Goal: Task Accomplishment & Management: Complete application form

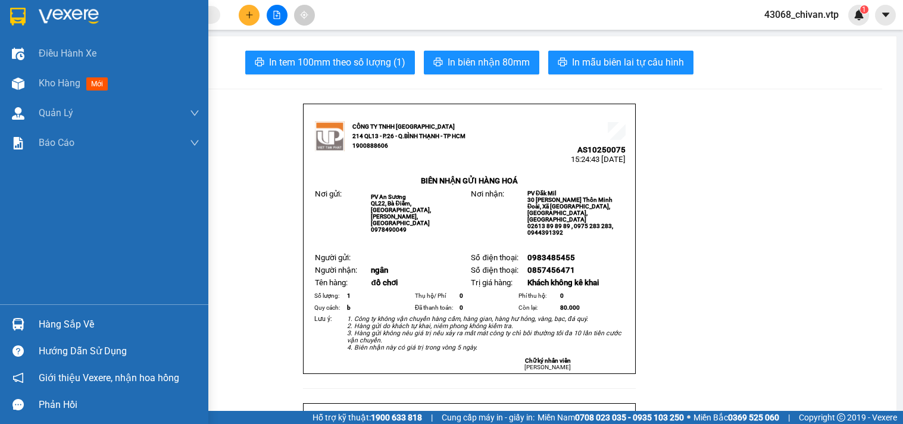
click at [26, 80] on div at bounding box center [18, 83] width 21 height 21
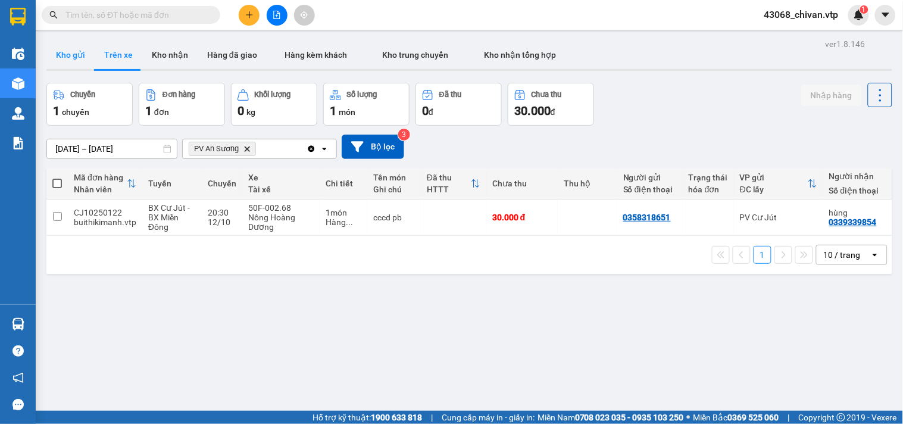
click at [73, 58] on button "Kho gửi" at bounding box center [70, 54] width 48 height 29
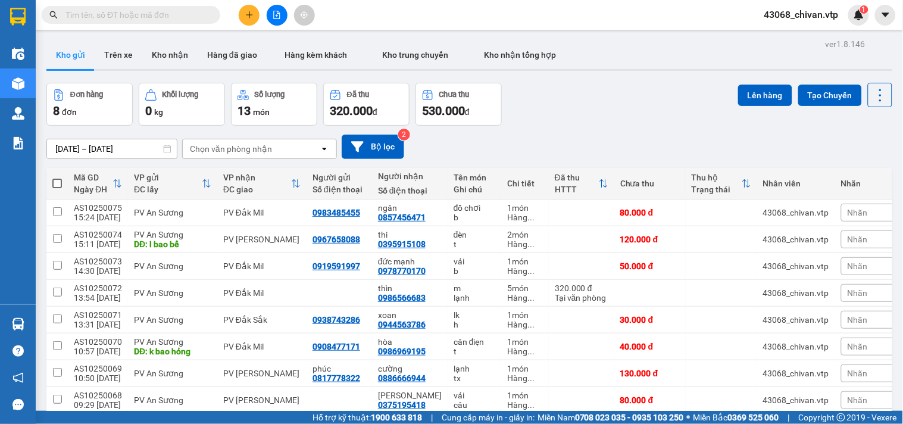
click at [60, 177] on label at bounding box center [57, 183] width 10 height 12
click at [57, 177] on input "checkbox" at bounding box center [57, 177] width 0 height 0
checkbox input "true"
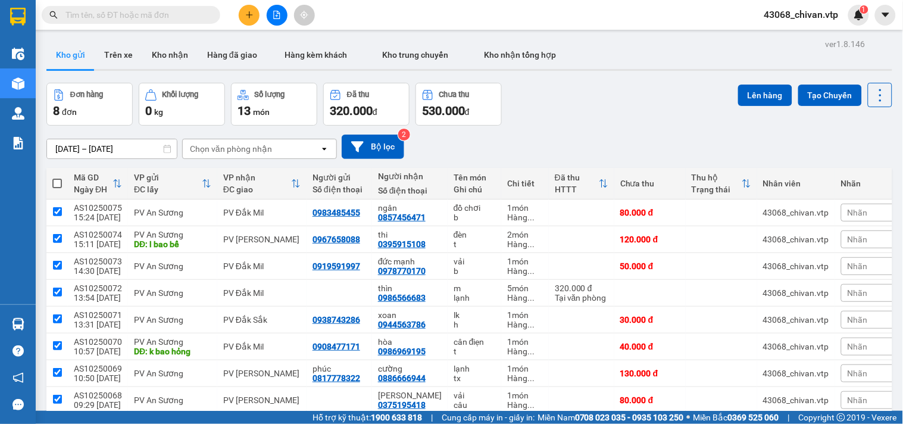
checkbox input "true"
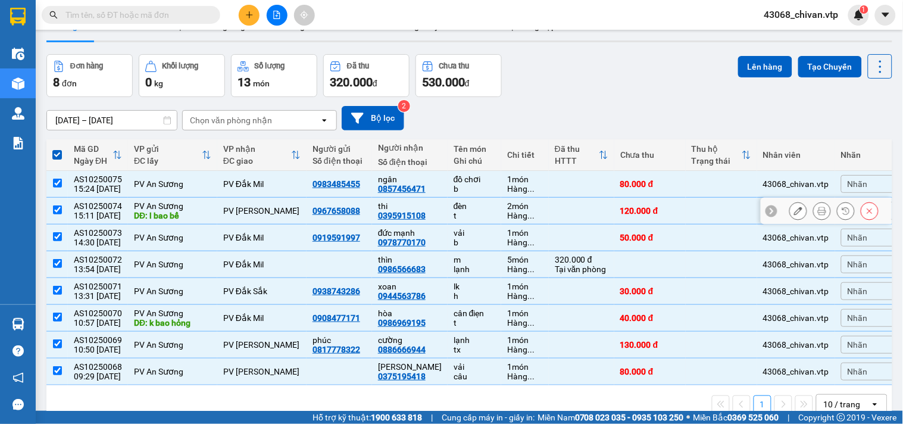
scroll to position [57, 0]
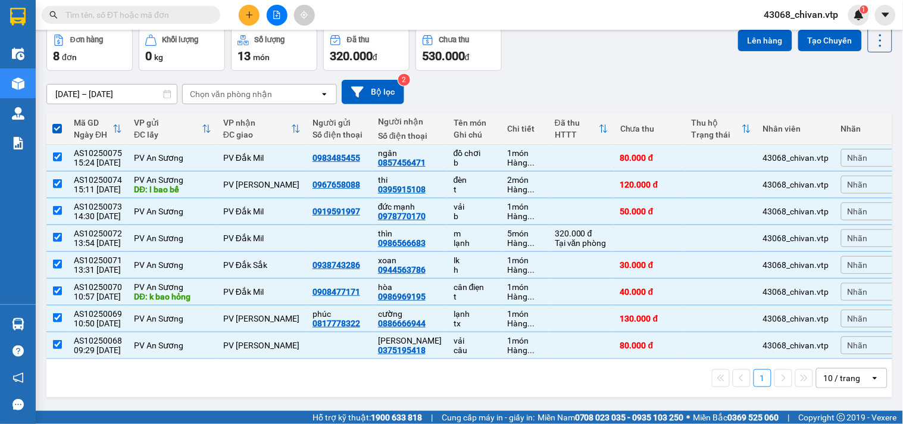
click at [832, 382] on div "10 / trang" at bounding box center [842, 378] width 37 height 12
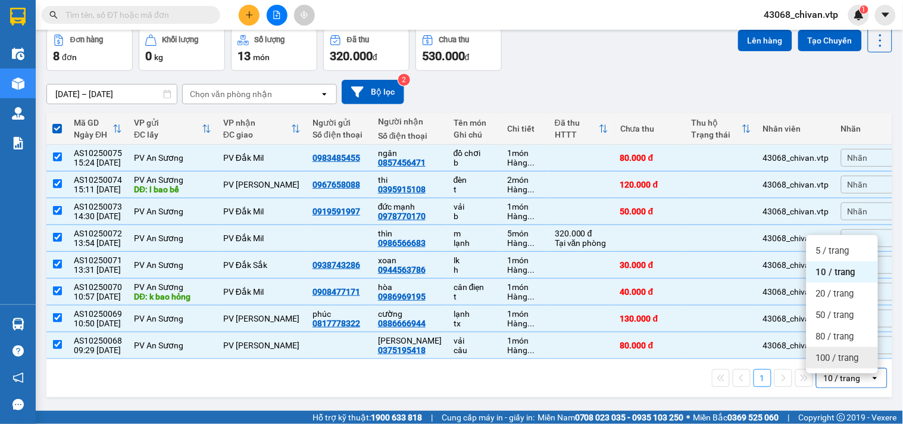
click at [836, 352] on span "100 / trang" at bounding box center [837, 358] width 43 height 12
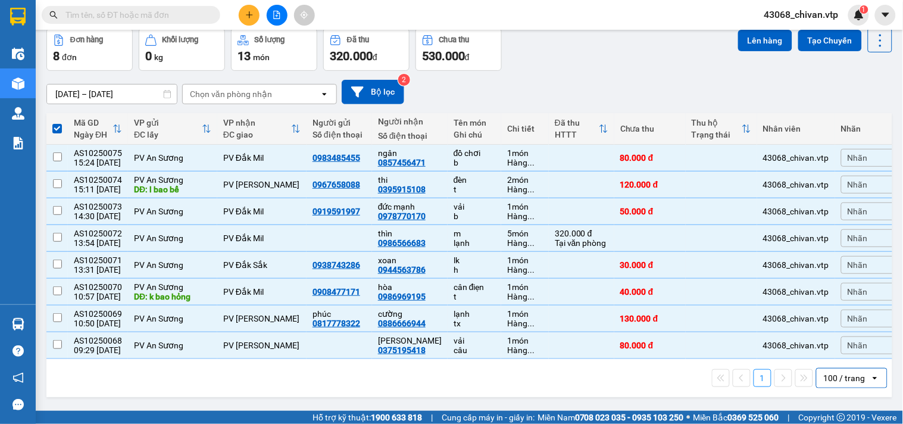
checkbox input "false"
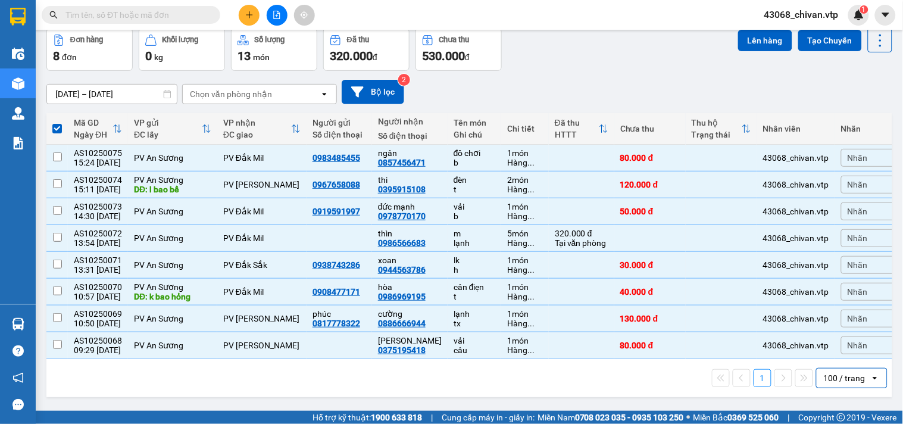
checkbox input "false"
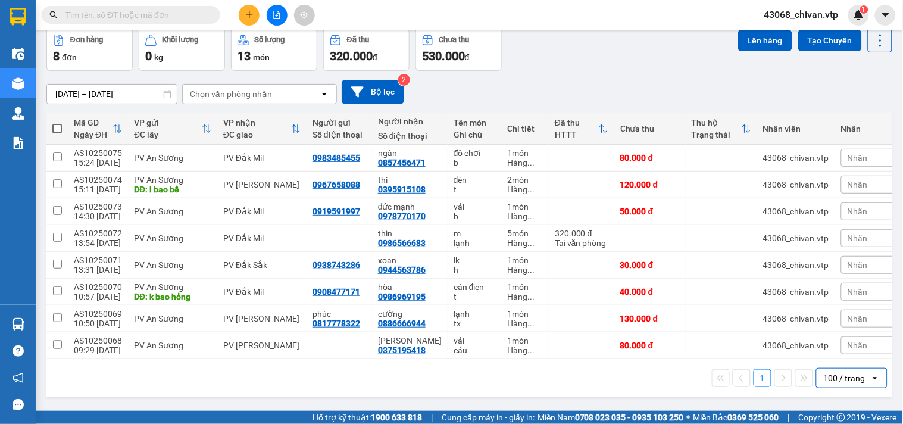
click at [55, 127] on span at bounding box center [57, 129] width 10 height 10
click at [57, 123] on input "checkbox" at bounding box center [57, 123] width 0 height 0
checkbox input "true"
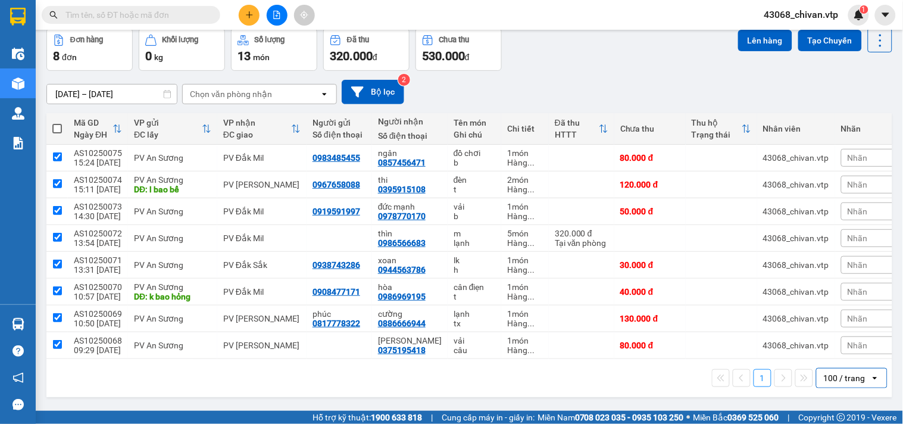
checkbox input "true"
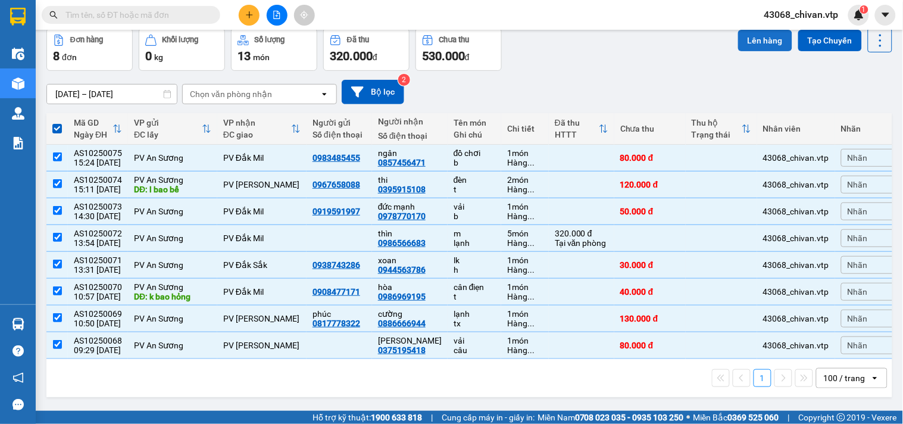
click at [758, 39] on button "Lên hàng" at bounding box center [765, 40] width 54 height 21
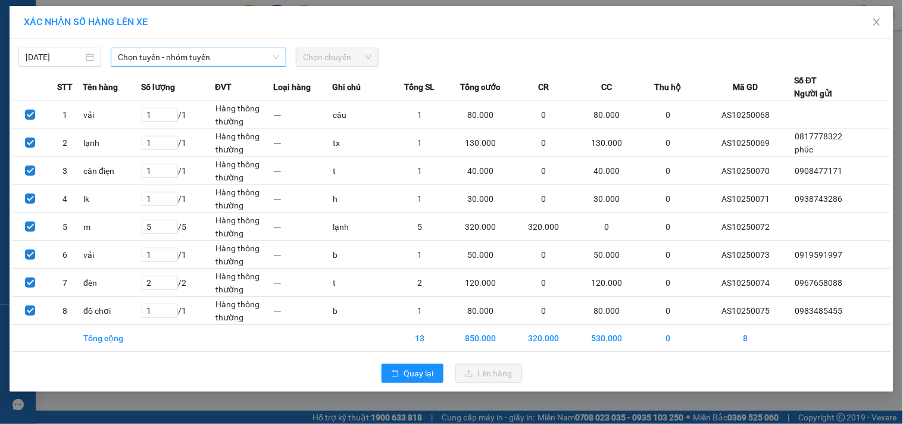
click at [134, 57] on span "Chọn tuyến - nhóm tuyến" at bounding box center [198, 57] width 161 height 18
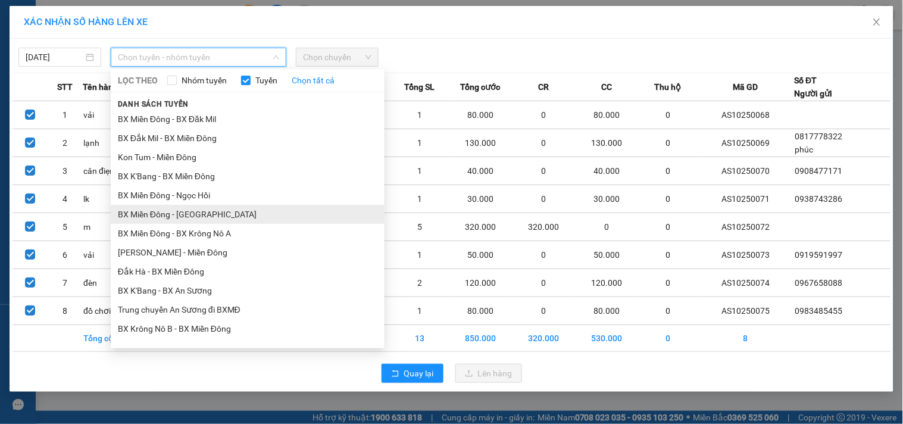
scroll to position [264, 0]
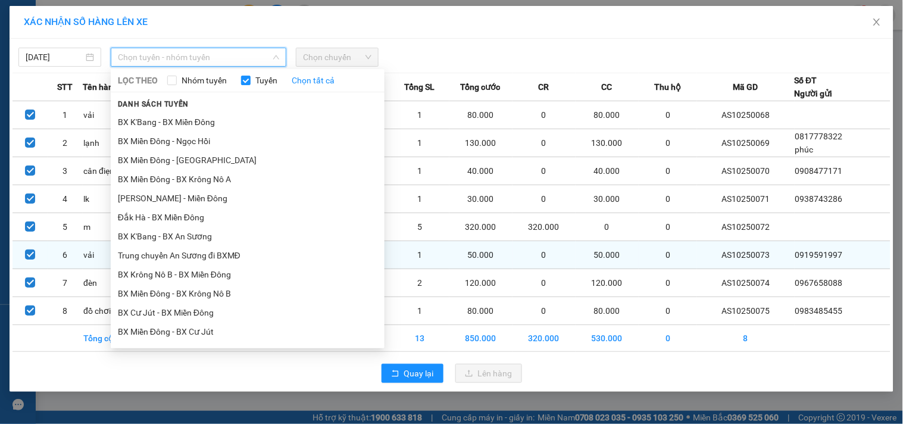
click at [201, 256] on li "Trung chuyển An Sương đi BXMĐ" at bounding box center [248, 255] width 274 height 19
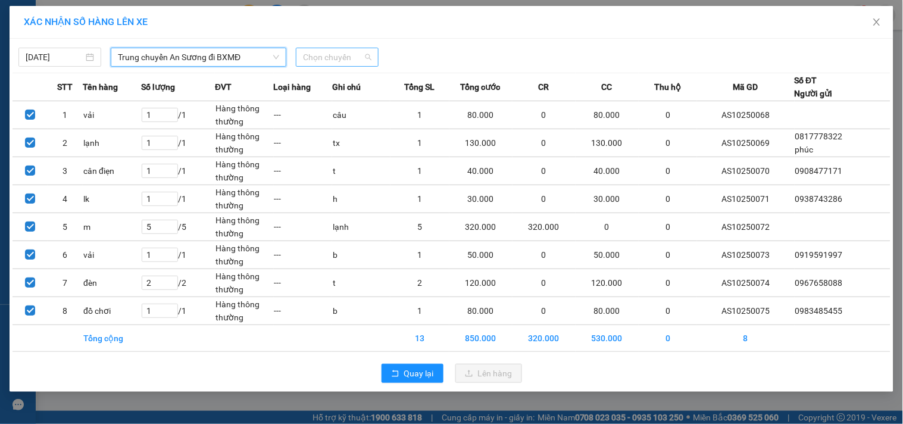
click at [321, 49] on span "Chọn chuyến" at bounding box center [337, 57] width 68 height 18
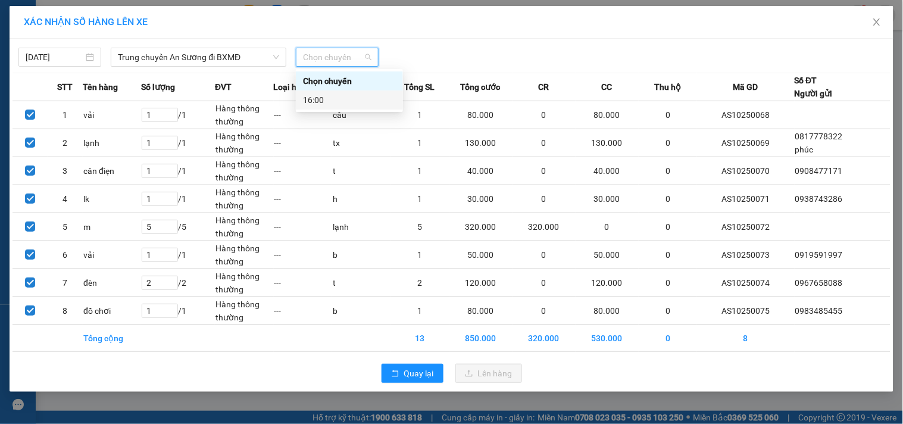
click at [346, 98] on div "16:00" at bounding box center [349, 99] width 93 height 13
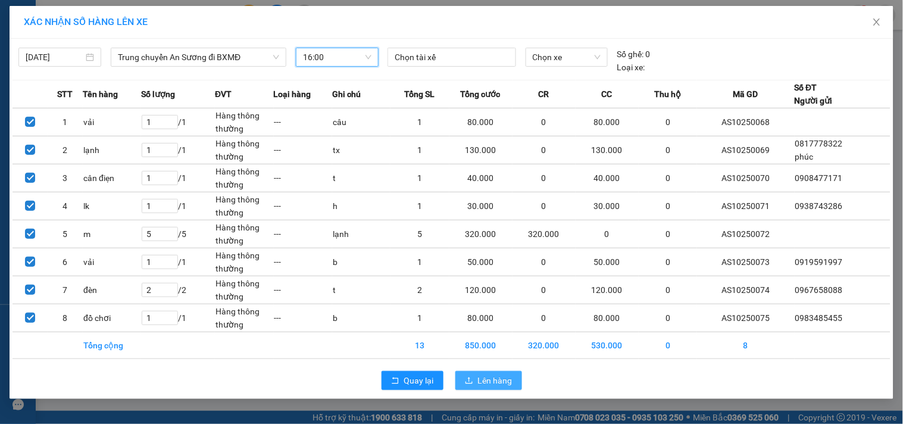
click at [507, 377] on span "Lên hàng" at bounding box center [495, 380] width 35 height 13
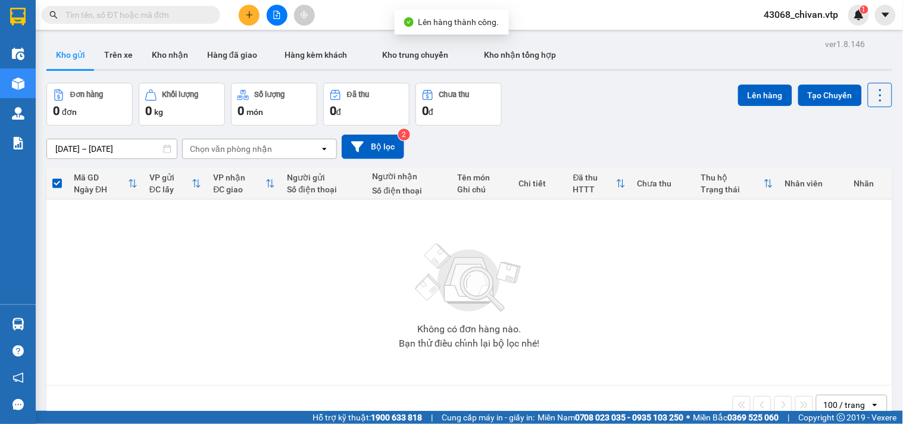
click at [269, 12] on button at bounding box center [277, 15] width 21 height 21
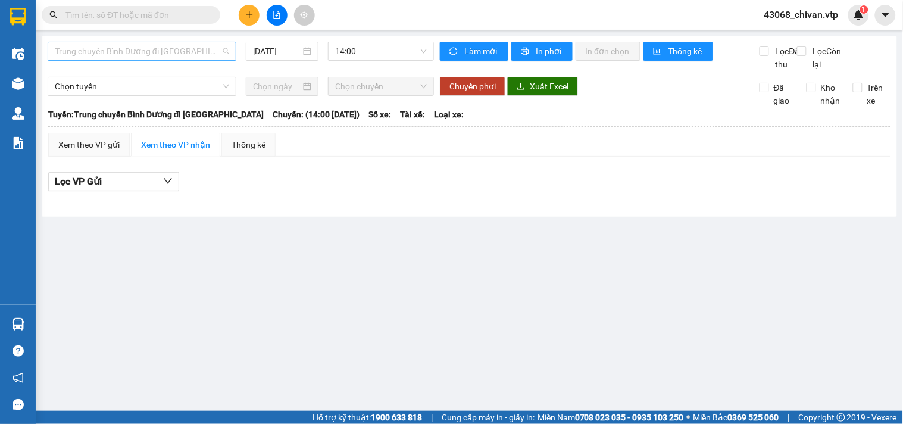
click at [171, 51] on span "Trung chuyển Bình Dương đi [GEOGRAPHIC_DATA]" at bounding box center [142, 51] width 174 height 18
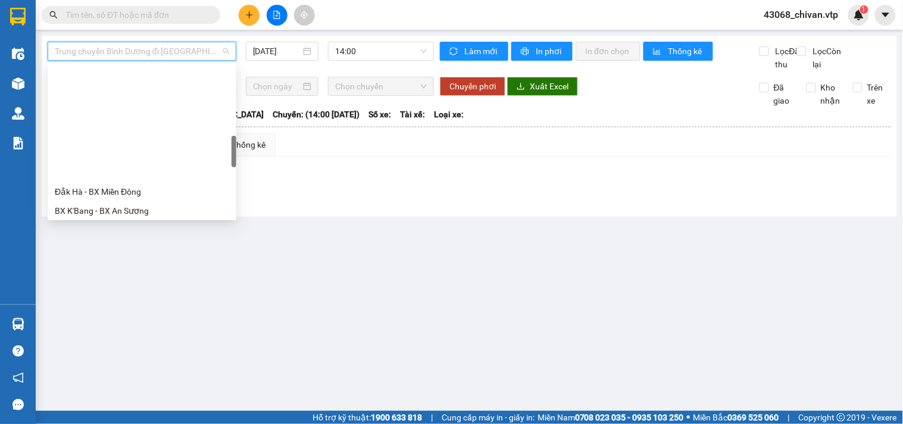
scroll to position [396, 0]
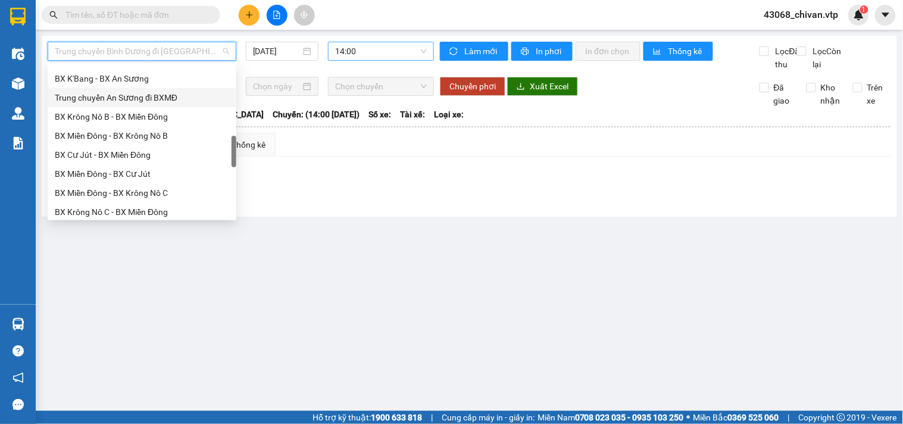
drag, startPoint x: 145, startPoint y: 97, endPoint x: 342, endPoint y: 49, distance: 202.7
click at [146, 96] on div "Trung chuyển An Sương đi BXMĐ" at bounding box center [142, 97] width 174 height 13
type input "[DATE]"
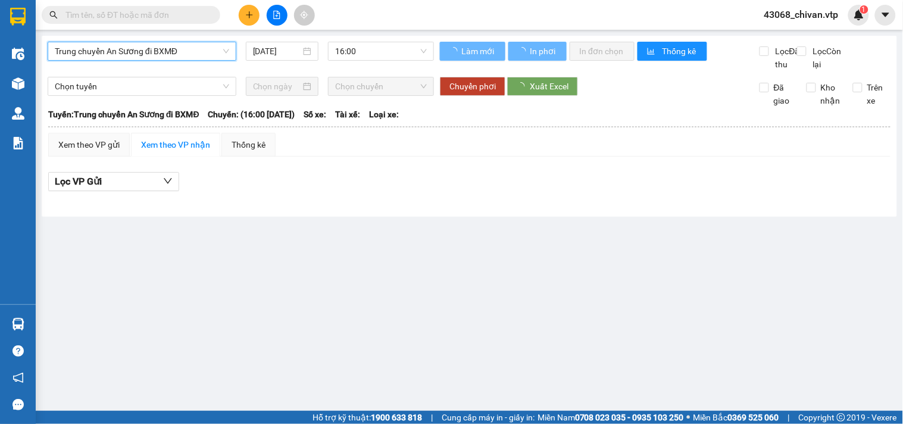
click at [376, 54] on span "16:00" at bounding box center [381, 51] width 92 height 18
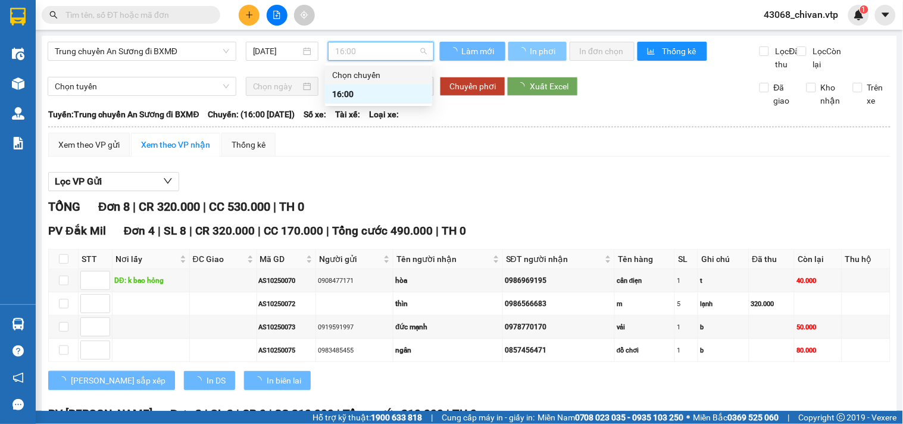
click at [533, 45] on span "In phơi" at bounding box center [543, 51] width 27 height 13
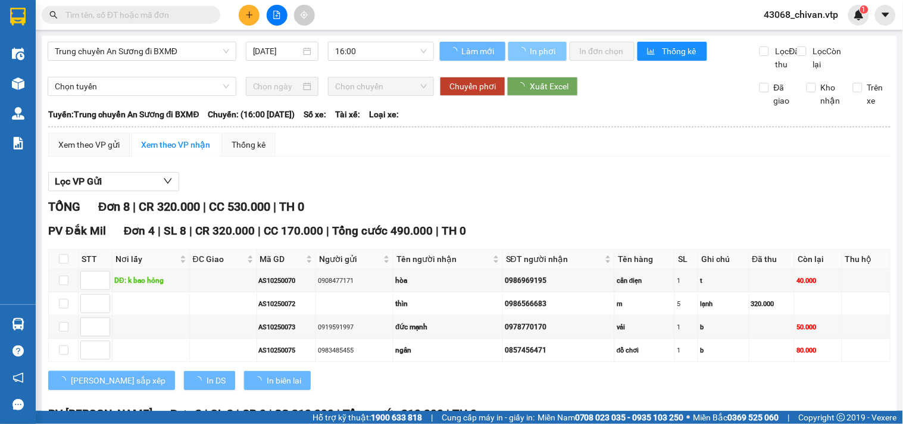
click at [530, 52] on span "In phơi" at bounding box center [543, 51] width 27 height 13
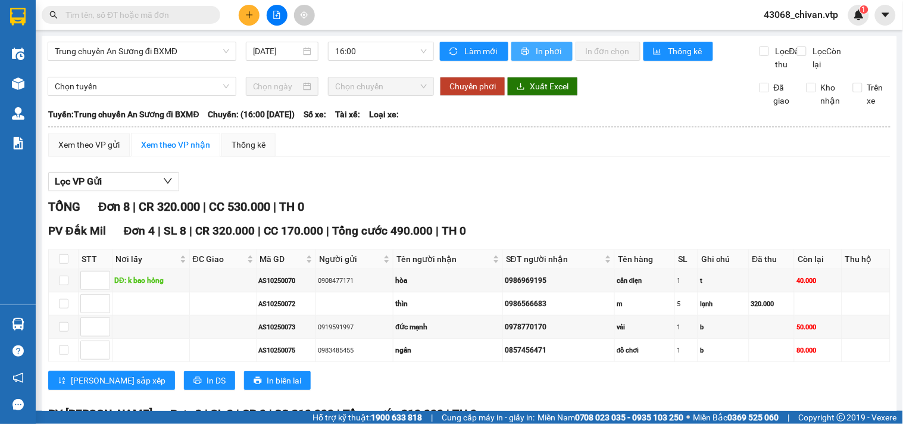
click at [545, 49] on span "In phơi" at bounding box center [549, 51] width 27 height 13
click at [557, 55] on span "In phơi" at bounding box center [549, 51] width 27 height 13
click at [244, 12] on button at bounding box center [249, 15] width 21 height 21
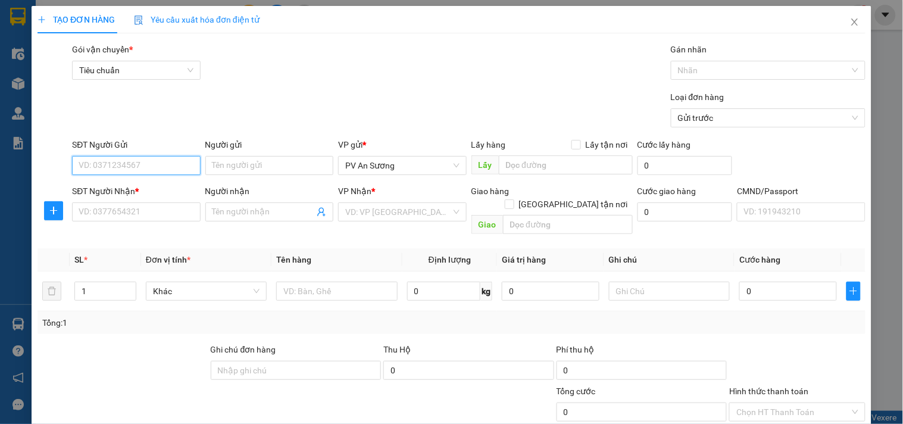
click at [149, 164] on input "SĐT Người Gửi" at bounding box center [136, 165] width 128 height 19
type input "0901764710"
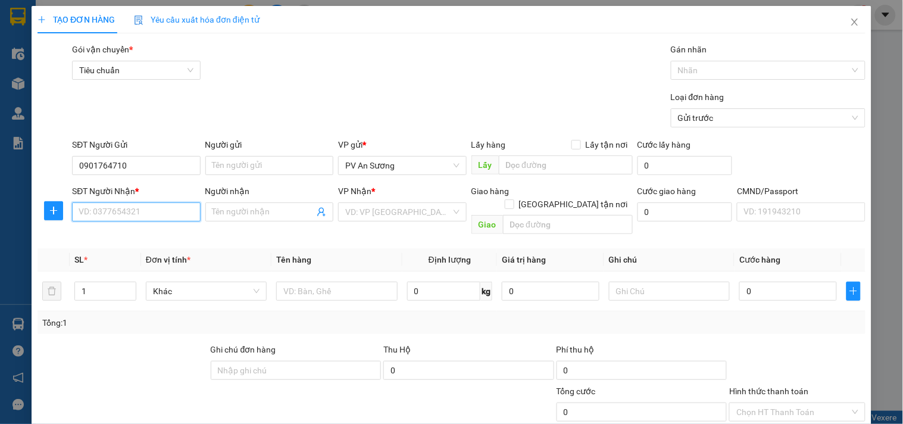
click at [165, 221] on input "SĐT Người Nhận *" at bounding box center [136, 211] width 128 height 19
type input "0393536313"
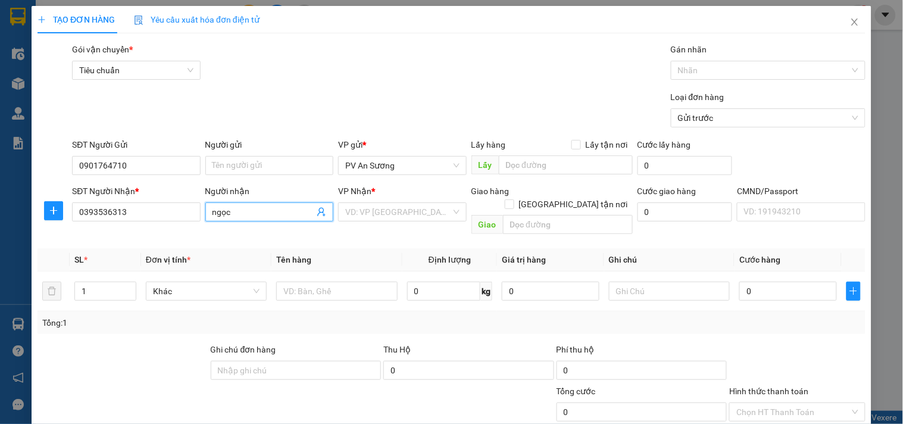
type input "ngọc"
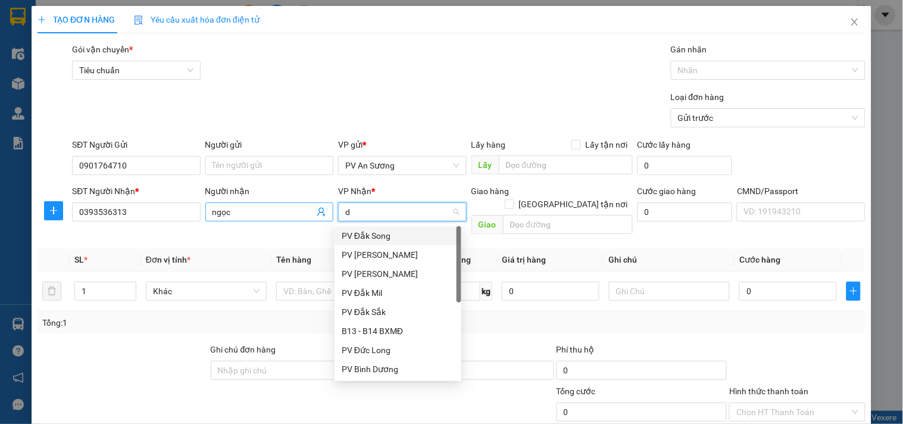
type input "dx"
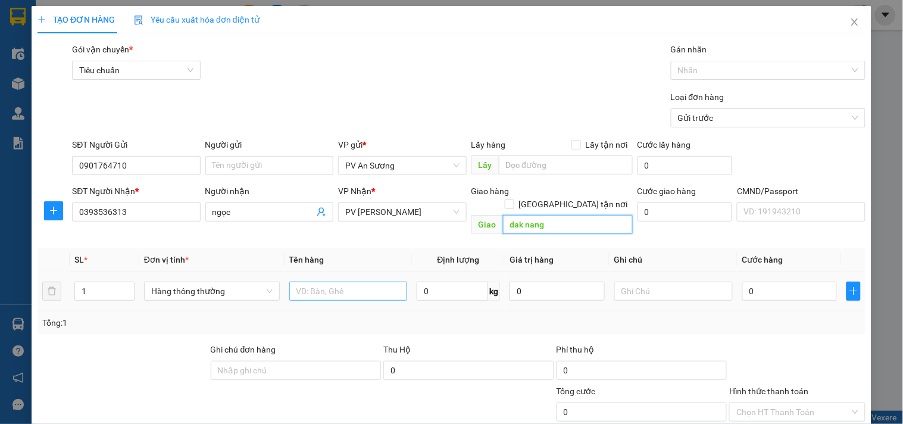
type input "dak nang"
click at [307, 286] on input "text" at bounding box center [348, 291] width 118 height 19
drag, startPoint x: 117, startPoint y: 282, endPoint x: 29, endPoint y: 280, distance: 88.7
click at [34, 282] on div "TẠO ĐƠN HÀNG Yêu cầu xuất hóa đơn điện tử Transit Pickup Surcharge Ids Transit …" at bounding box center [452, 288] width 840 height 565
type input "2"
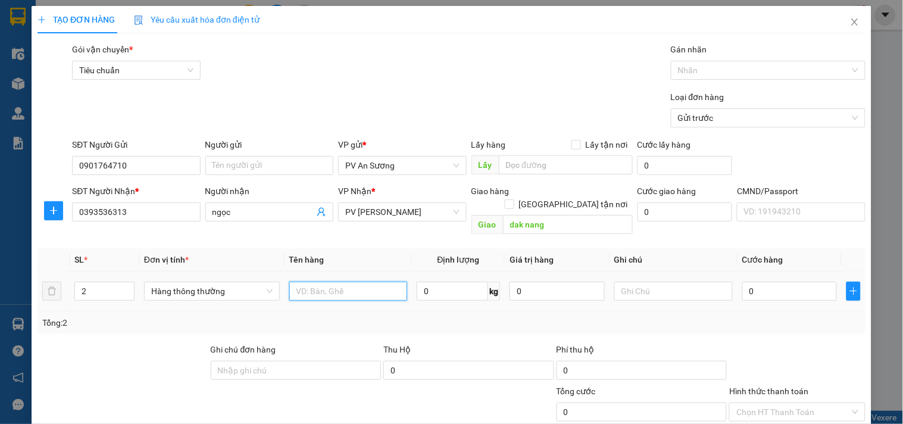
click at [341, 282] on input "text" at bounding box center [348, 291] width 118 height 19
type input "lo0a"
type input "t"
type input "1"
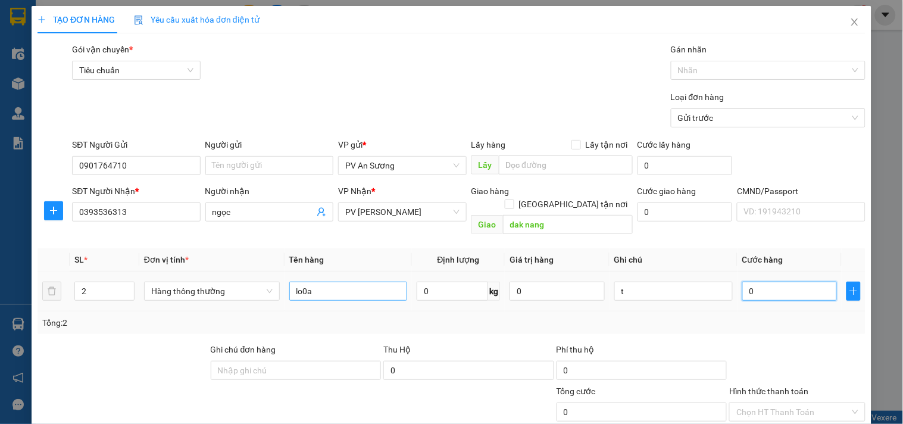
type input "1"
type input "12"
type input "120"
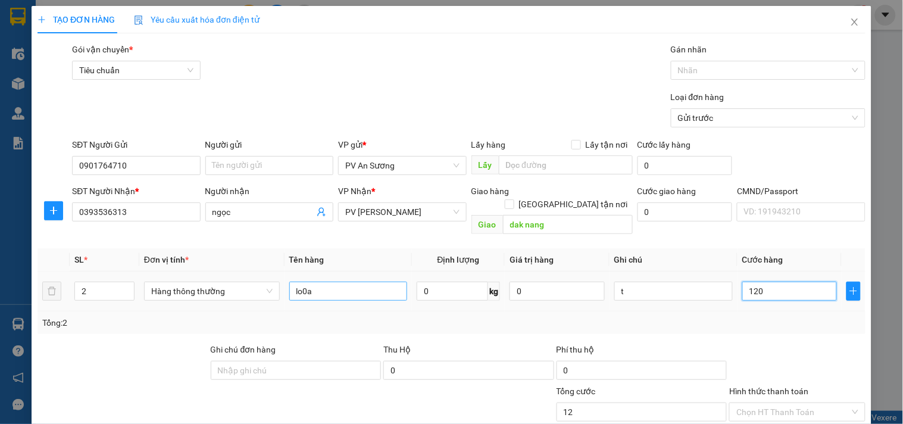
type input "120"
type input "1.200"
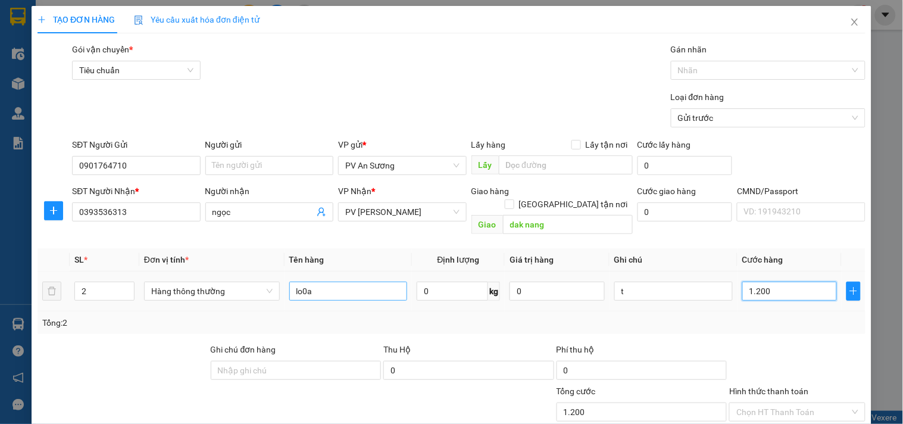
type input "12.000"
type input "120.000"
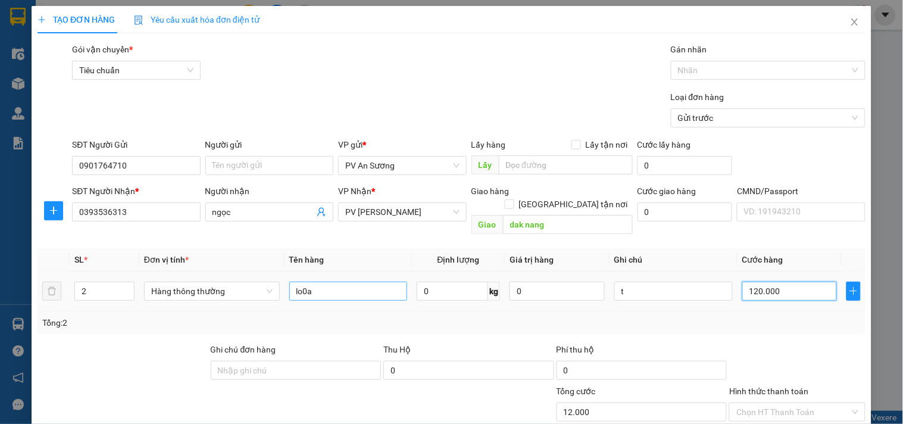
type input "120.000"
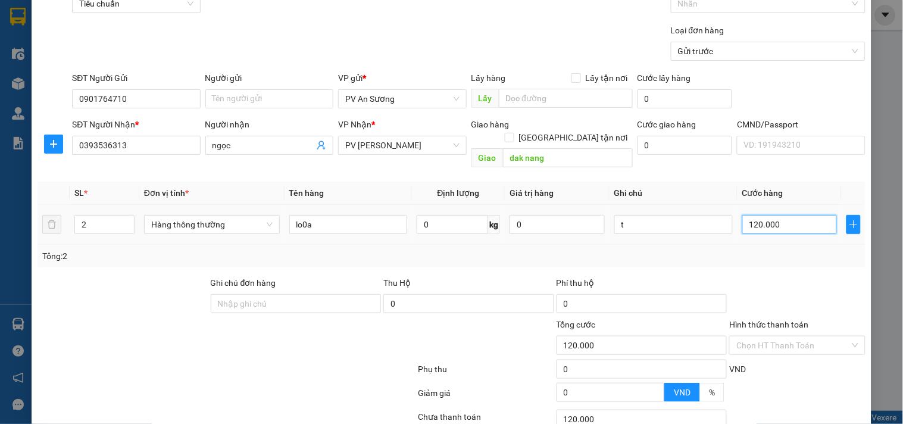
scroll to position [149, 0]
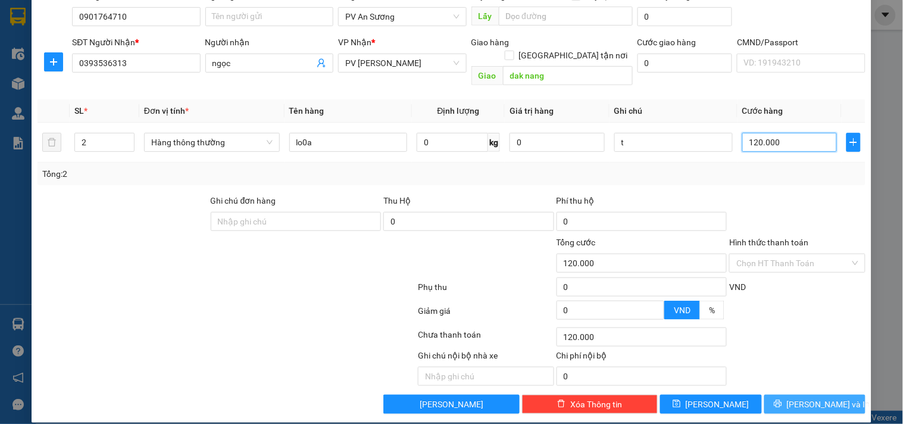
type input "120.000"
click at [775, 395] on button "[PERSON_NAME] và In" at bounding box center [814, 404] width 101 height 19
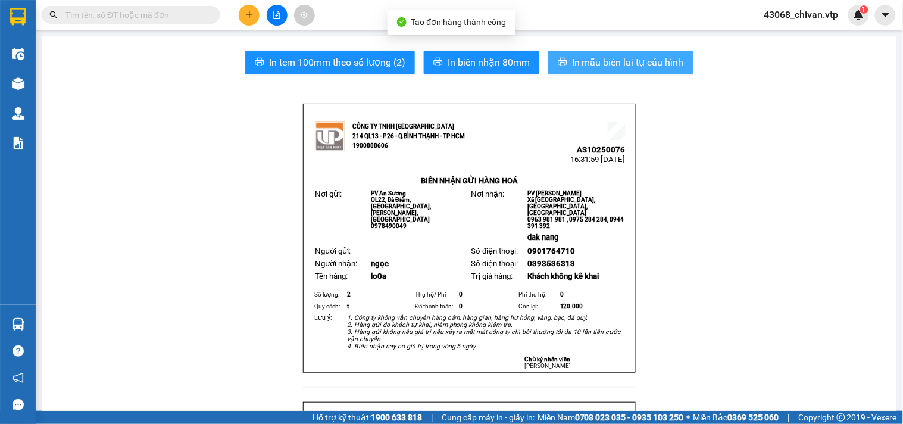
click at [654, 65] on span "In mẫu biên lai tự cấu hình" at bounding box center [628, 62] width 112 height 15
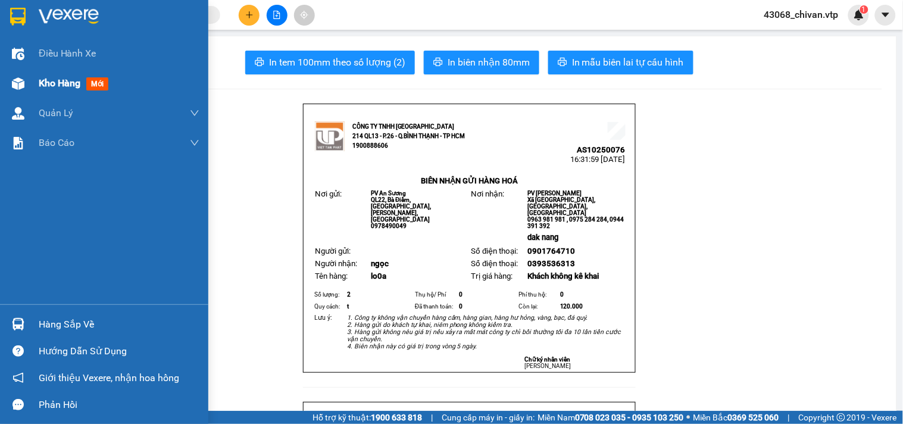
click at [13, 82] on img at bounding box center [18, 83] width 12 height 12
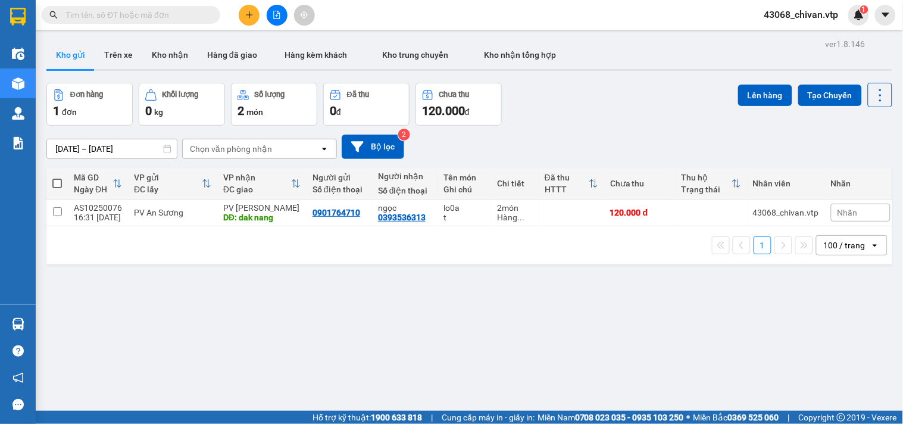
scroll to position [0, 9]
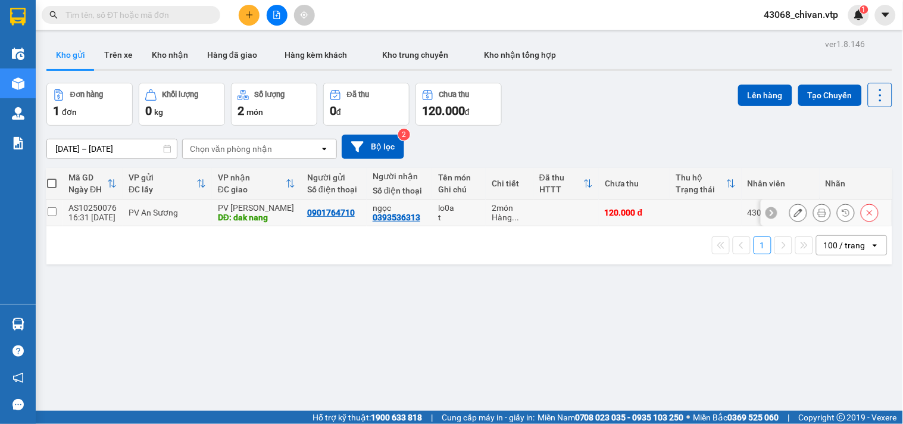
click at [51, 212] on input "checkbox" at bounding box center [52, 211] width 9 height 9
checkbox input "true"
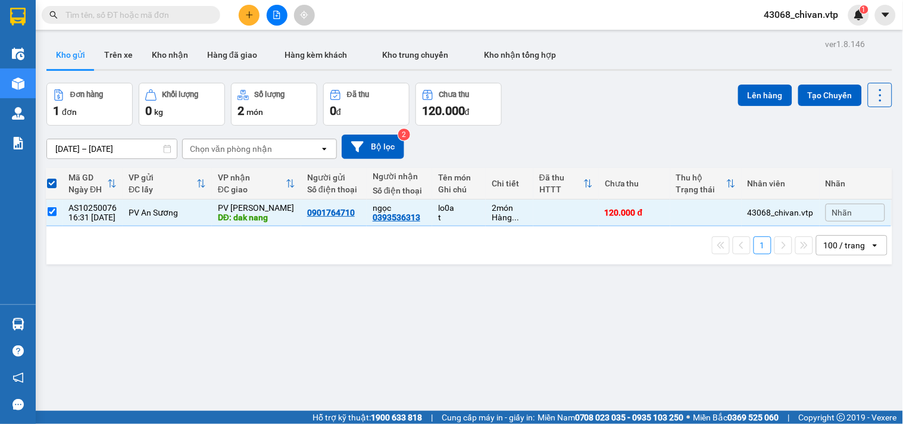
click at [275, 18] on icon "file-add" at bounding box center [277, 15] width 8 height 8
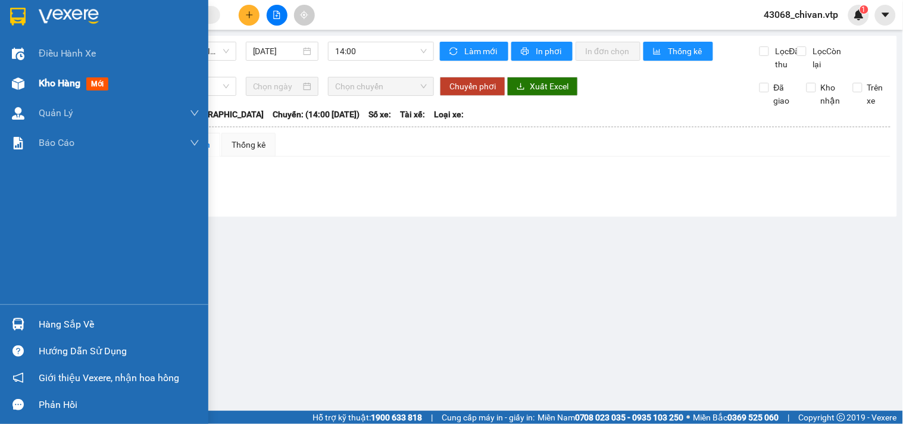
click at [40, 85] on span "Kho hàng" at bounding box center [60, 82] width 42 height 11
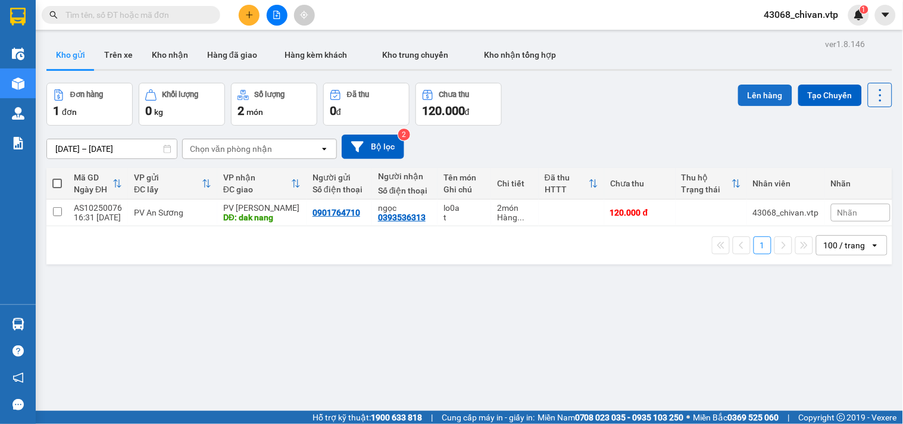
click at [753, 90] on button "Lên hàng" at bounding box center [765, 95] width 54 height 21
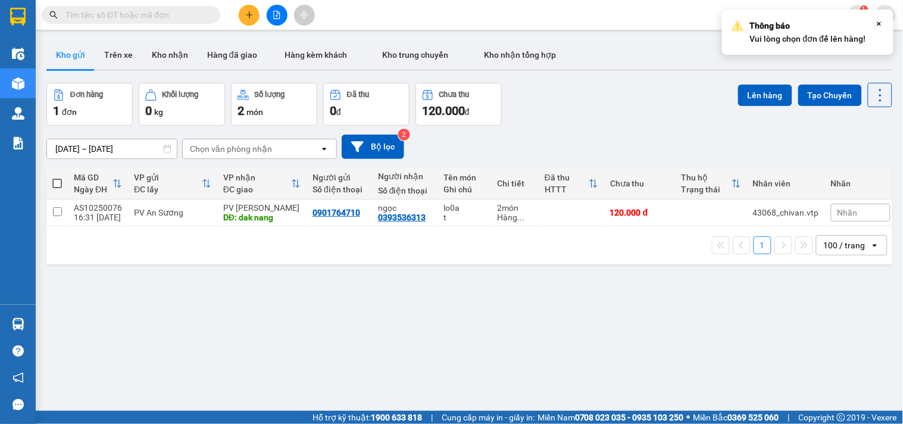
click at [57, 205] on td at bounding box center [56, 212] width 21 height 27
checkbox input "true"
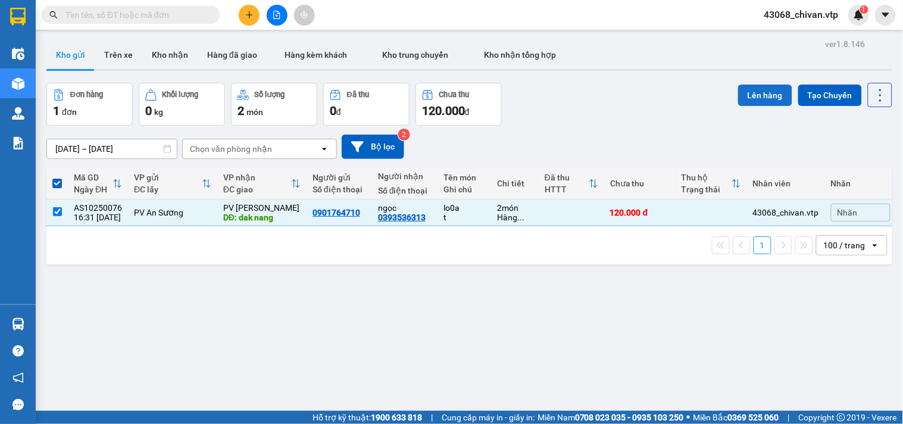
click at [752, 94] on button "Lên hàng" at bounding box center [765, 95] width 54 height 21
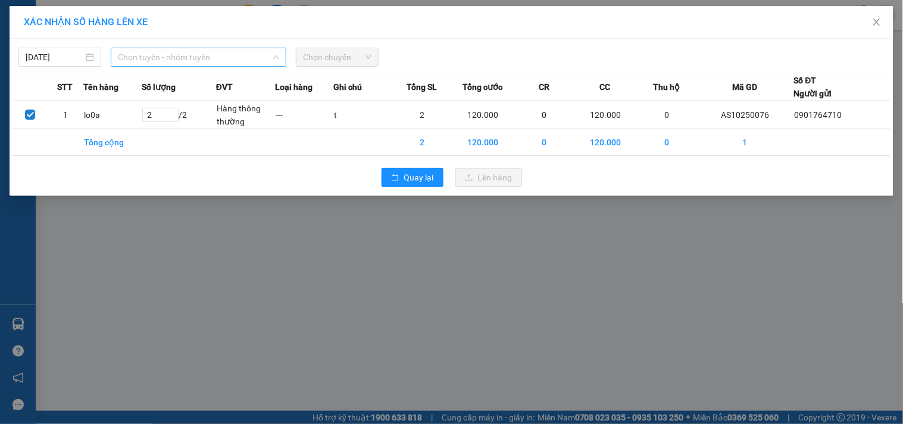
click at [233, 62] on span "Chọn tuyến - nhóm tuyến" at bounding box center [198, 57] width 161 height 18
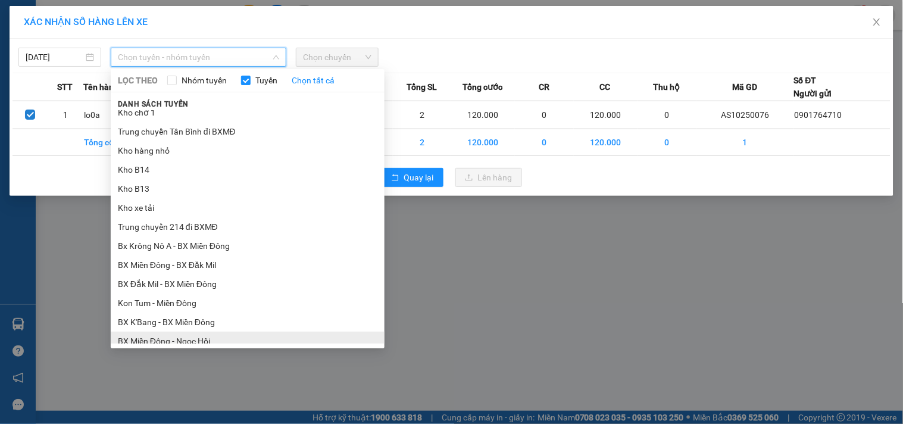
scroll to position [198, 0]
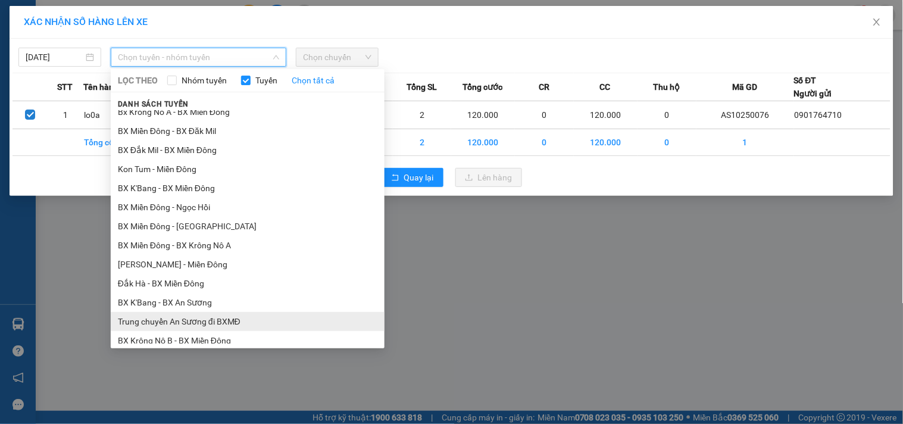
click at [204, 326] on li "Trung chuyển An Sương đi BXMĐ" at bounding box center [248, 321] width 274 height 19
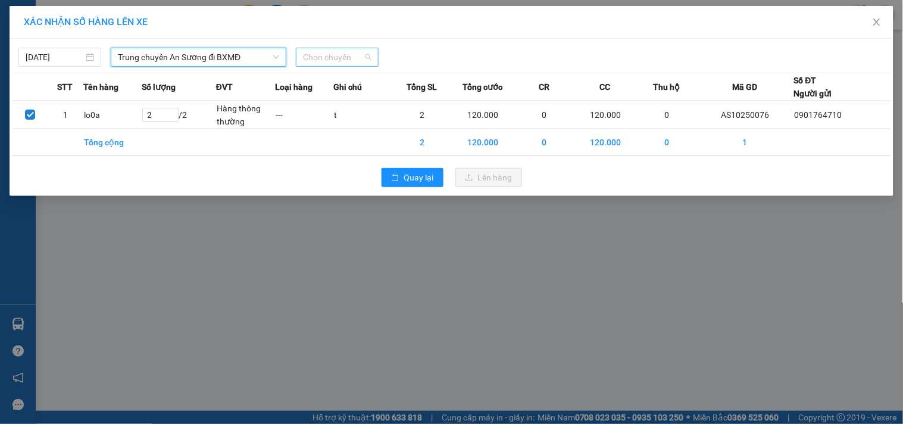
click at [349, 48] on div "Chọn chuyến" at bounding box center [337, 57] width 83 height 19
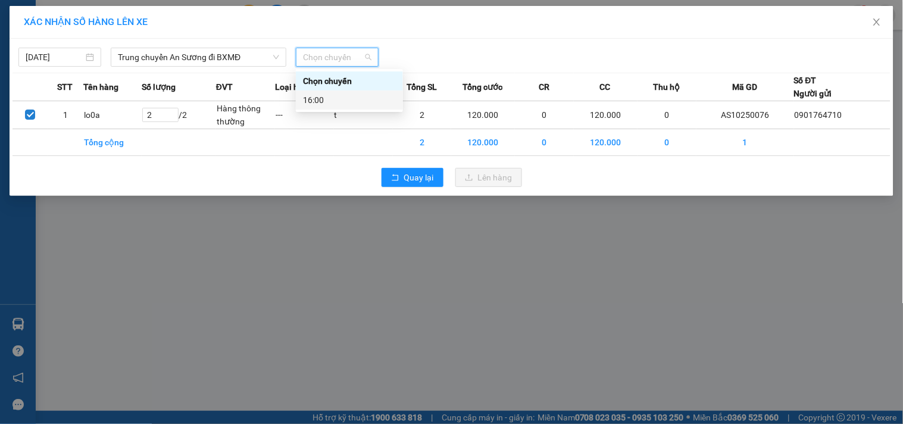
click at [332, 95] on div "16:00" at bounding box center [349, 99] width 93 height 13
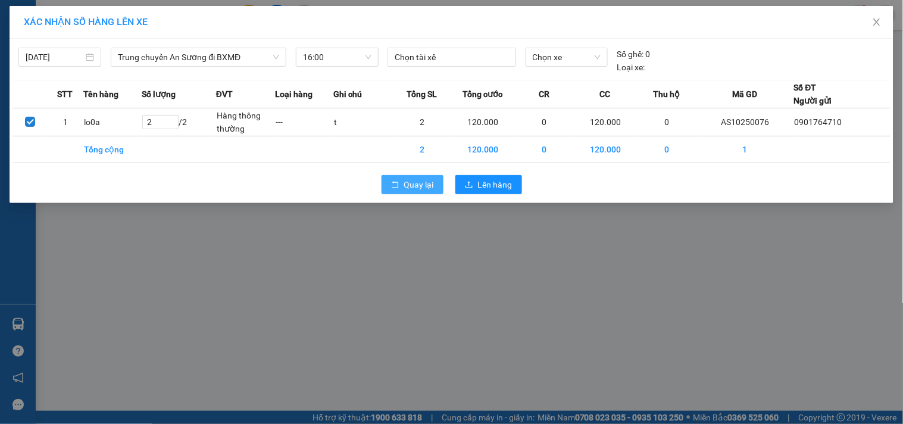
click at [407, 197] on div "Quay lại Lên hàng" at bounding box center [451, 184] width 878 height 31
click at [408, 190] on span "Quay lại" at bounding box center [419, 184] width 30 height 13
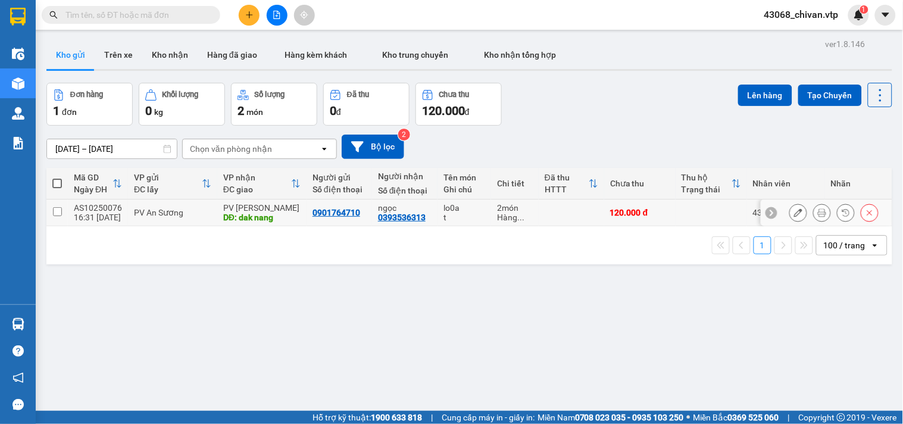
click at [63, 211] on td at bounding box center [56, 212] width 21 height 27
checkbox input "true"
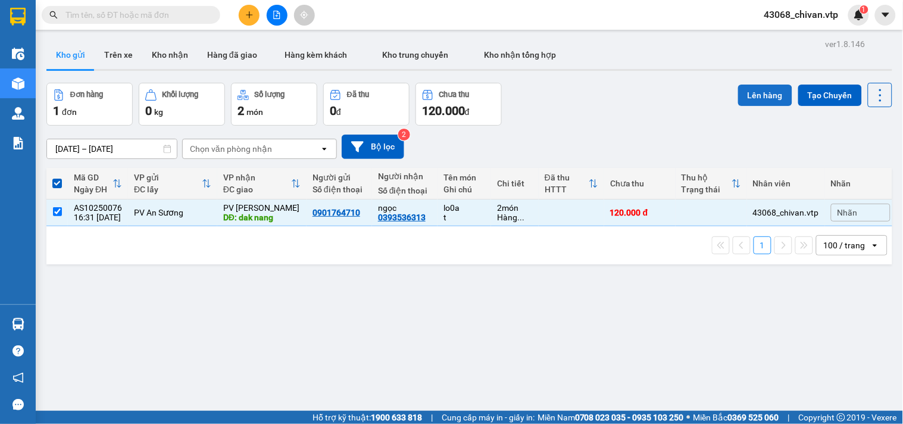
click at [748, 98] on button "Lên hàng" at bounding box center [765, 95] width 54 height 21
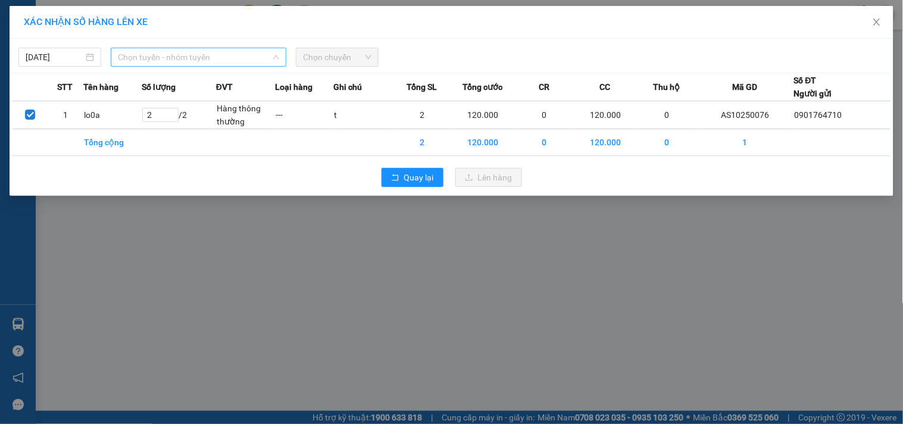
click at [200, 63] on span "Chọn tuyến - nhóm tuyến" at bounding box center [198, 57] width 161 height 18
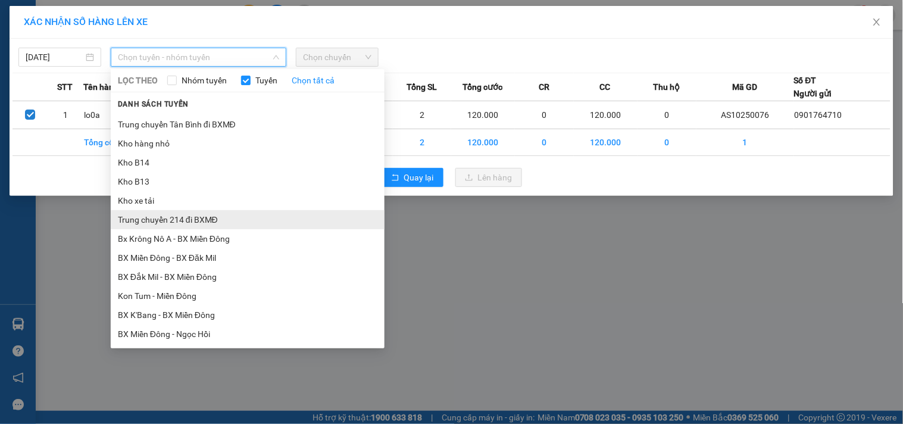
scroll to position [264, 0]
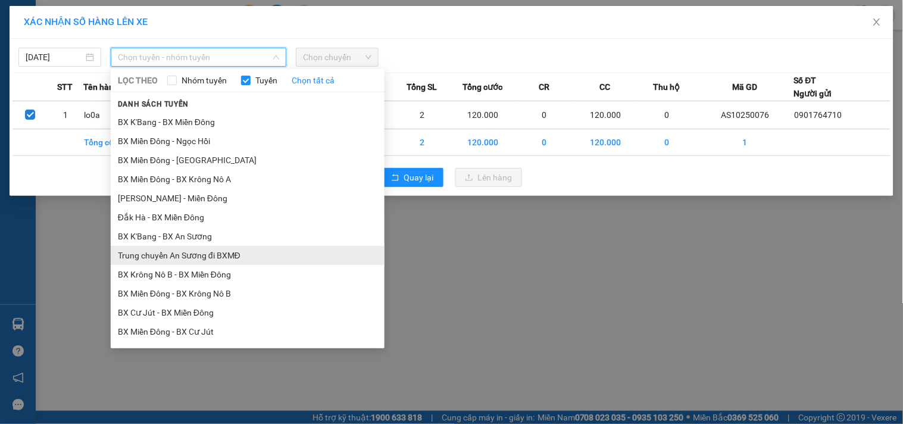
click at [220, 254] on li "Trung chuyển An Sương đi BXMĐ" at bounding box center [248, 255] width 274 height 19
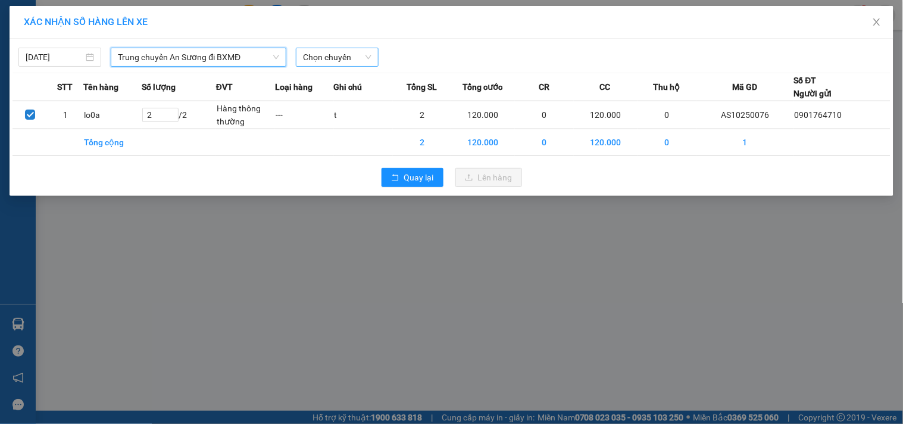
click at [362, 63] on span "Chọn chuyến" at bounding box center [337, 57] width 68 height 18
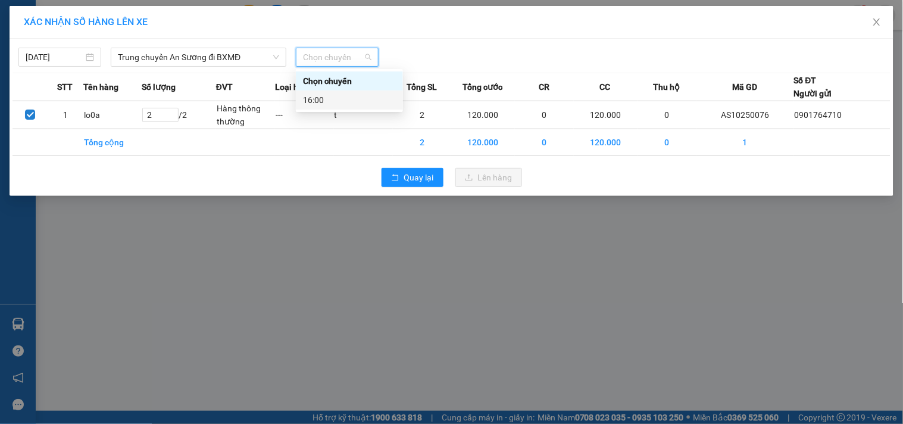
click at [344, 105] on div "16:00" at bounding box center [349, 99] width 93 height 13
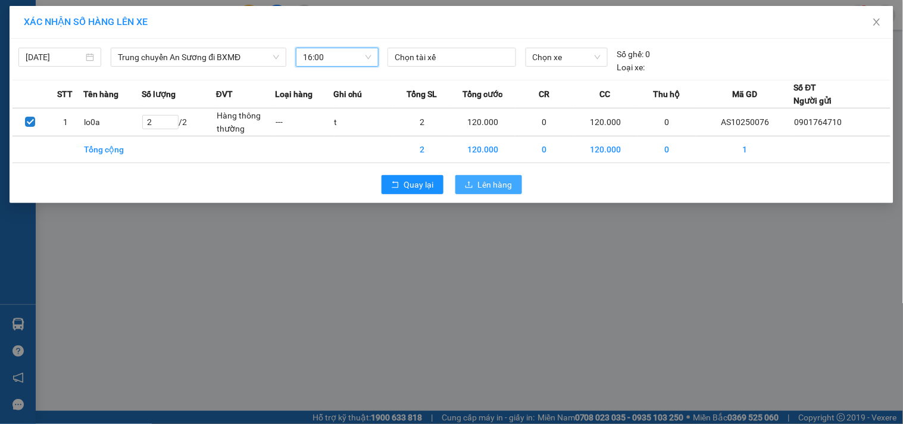
click at [507, 182] on span "Lên hàng" at bounding box center [495, 184] width 35 height 13
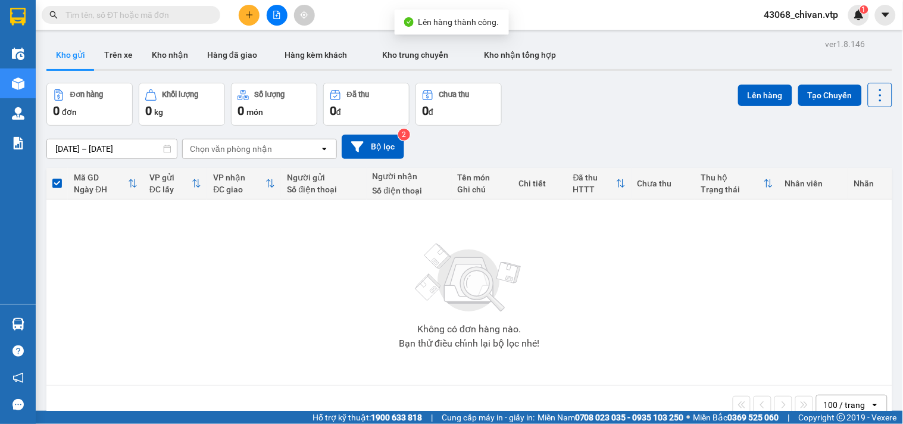
click at [155, 252] on div "Không có đơn hàng nào. Bạn thử điều chỉnh lại bộ lọc nhé!" at bounding box center [469, 292] width 834 height 179
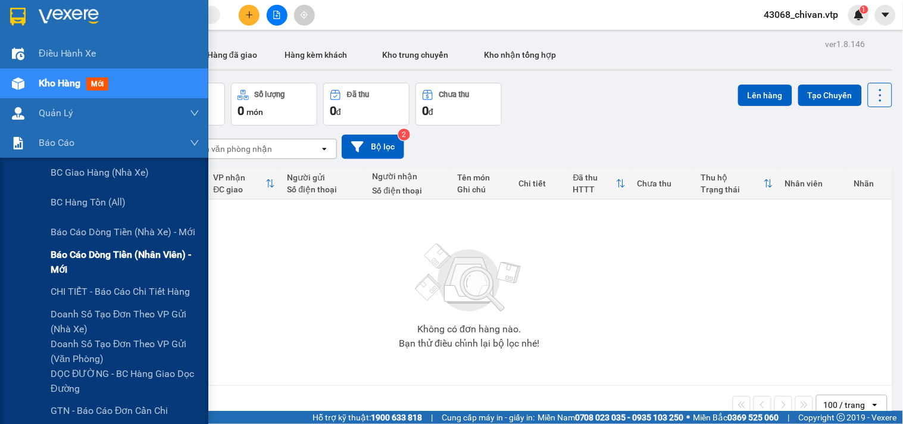
click at [120, 260] on span "Báo cáo dòng tiền (nhân viên) - mới" at bounding box center [125, 262] width 149 height 30
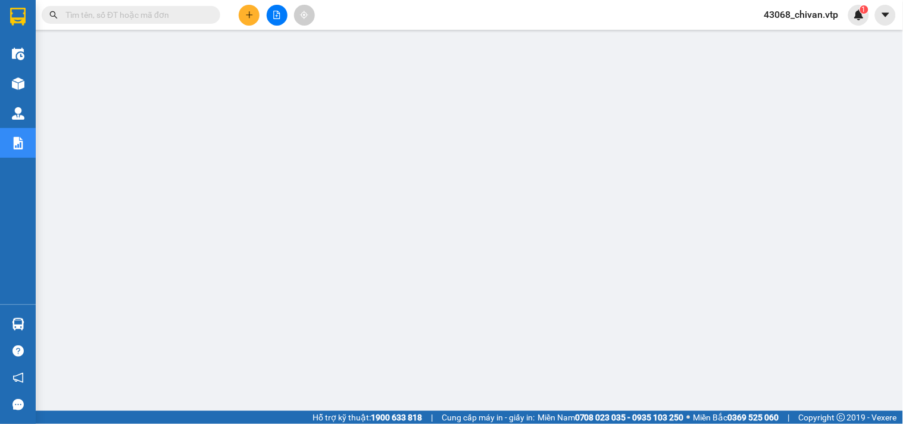
click at [257, 5] on div at bounding box center [276, 15] width 89 height 21
click at [248, 18] on icon "plus" at bounding box center [249, 15] width 8 height 8
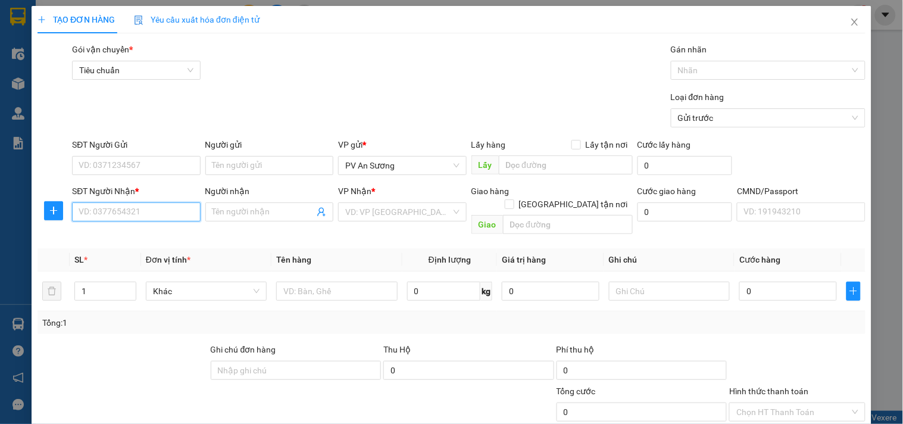
click at [149, 207] on input "SĐT Người Nhận *" at bounding box center [136, 211] width 128 height 19
type input "0969965965"
click at [219, 203] on span at bounding box center [269, 211] width 128 height 19
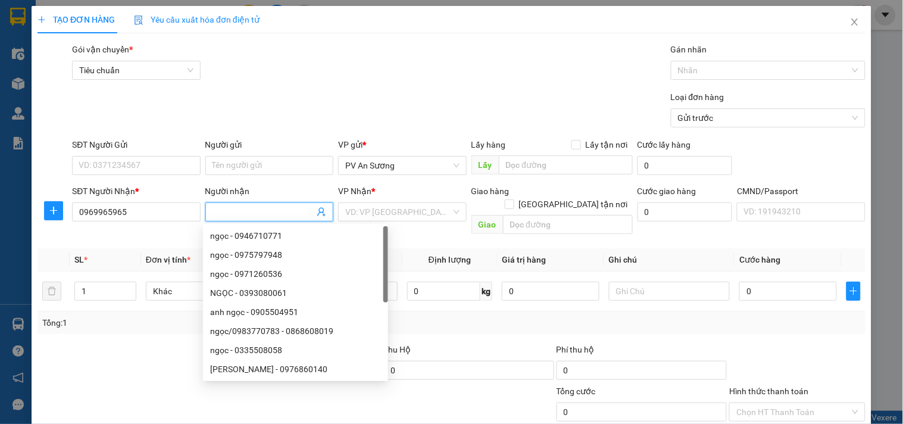
click at [222, 208] on input "Người nhận" at bounding box center [263, 211] width 102 height 13
type input "tú"
click at [151, 165] on input "SĐT Người Gửi" at bounding box center [136, 165] width 128 height 19
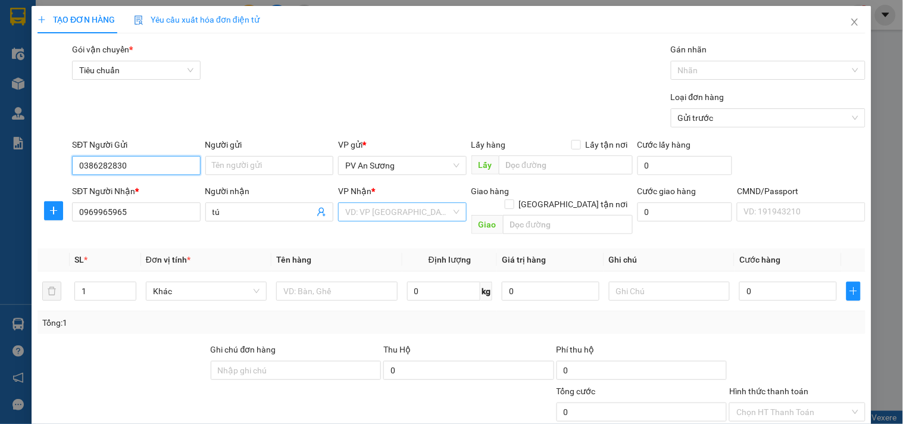
type input "0386282830"
click at [366, 217] on input "search" at bounding box center [397, 212] width 105 height 18
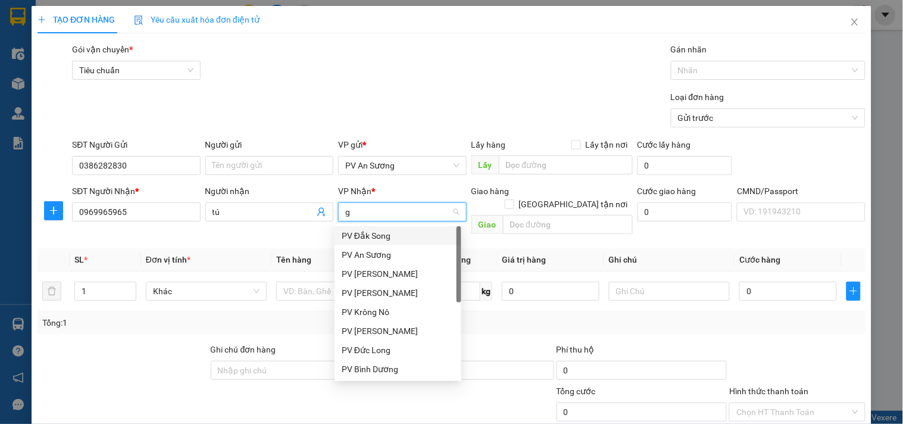
type input "gn"
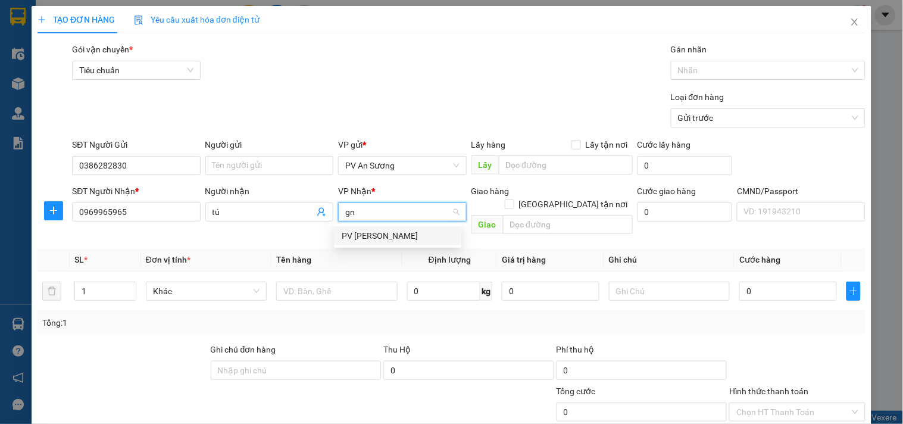
drag, startPoint x: 404, startPoint y: 230, endPoint x: 376, endPoint y: 250, distance: 33.7
click at [404, 231] on div "PV [PERSON_NAME]" at bounding box center [398, 235] width 112 height 13
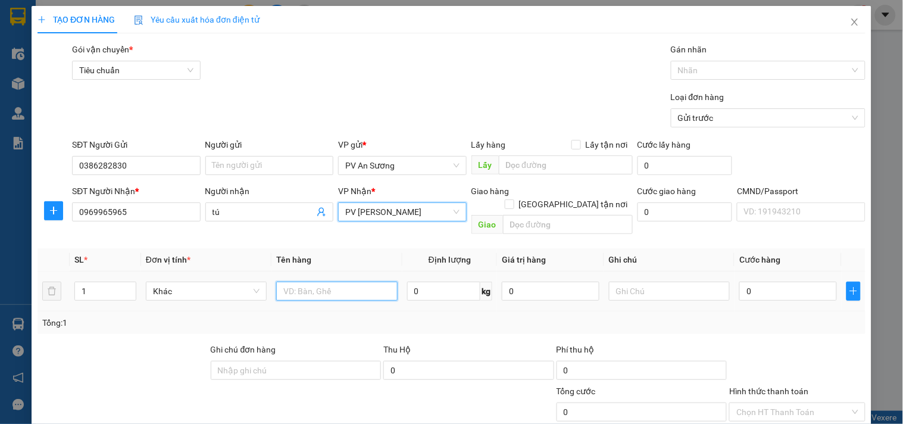
click at [331, 282] on input "text" at bounding box center [336, 291] width 121 height 19
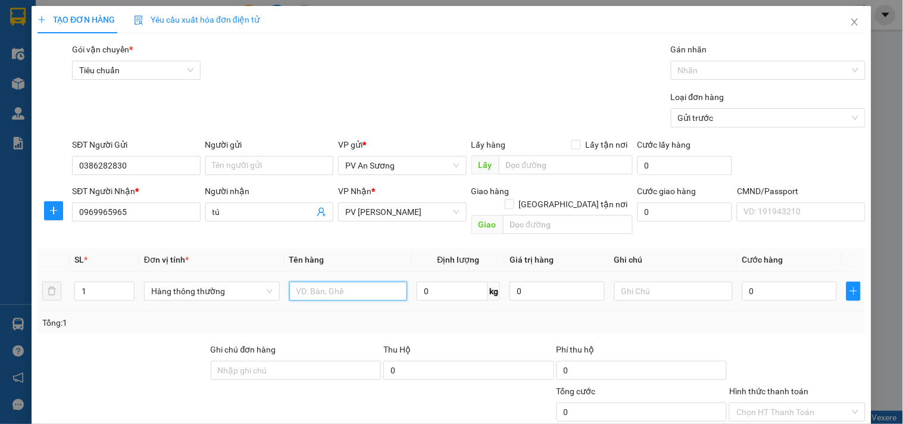
click at [330, 282] on input "text" at bounding box center [348, 291] width 118 height 19
type input "d"
type input "đồ điẹn"
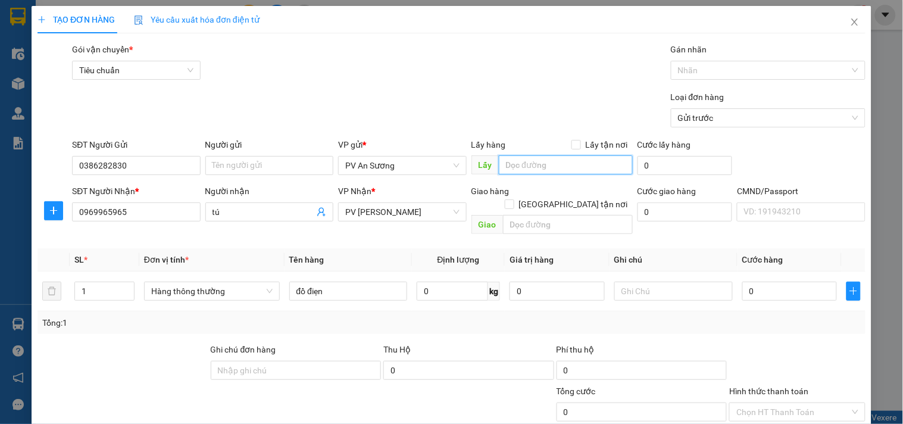
click at [551, 161] on input "text" at bounding box center [566, 164] width 134 height 19
type input "mai đi"
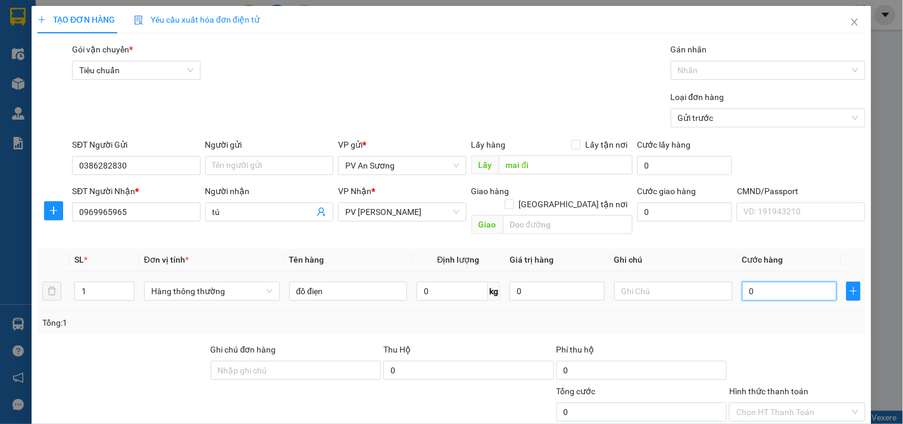
click at [768, 282] on input "0" at bounding box center [789, 291] width 95 height 19
type input "5"
type input "50"
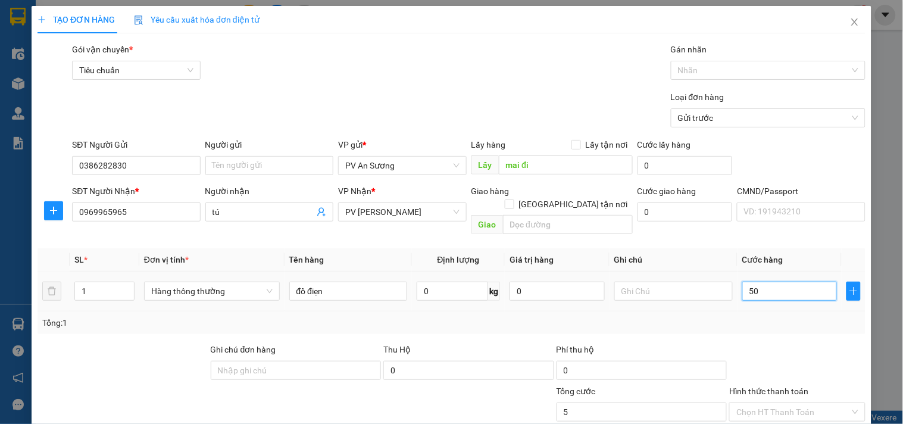
type input "50"
type input "500"
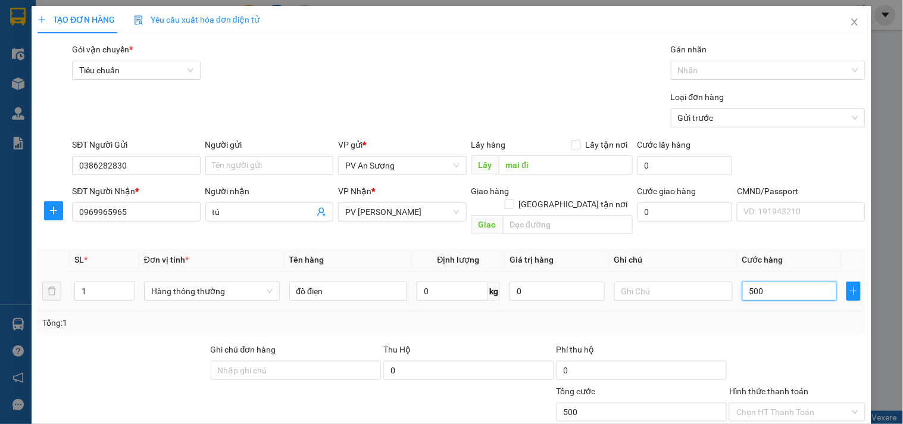
type input "5.000"
type input "50.000"
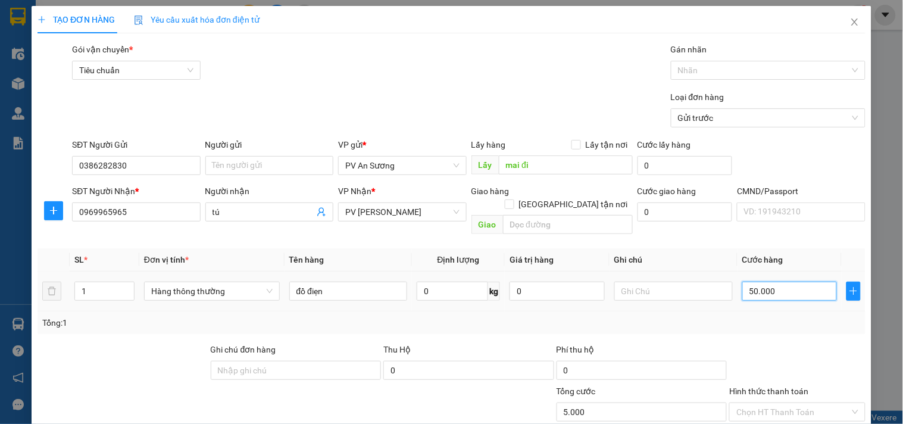
type input "50.000"
click at [667, 282] on input "text" at bounding box center [673, 291] width 118 height 19
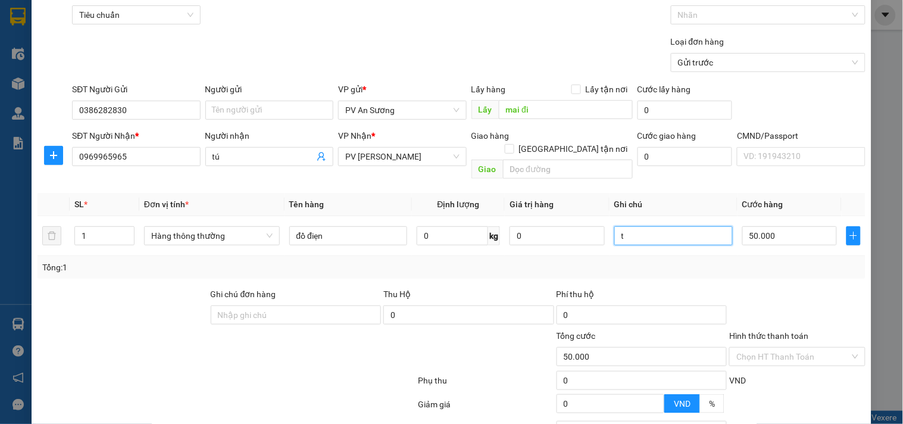
scroll to position [149, 0]
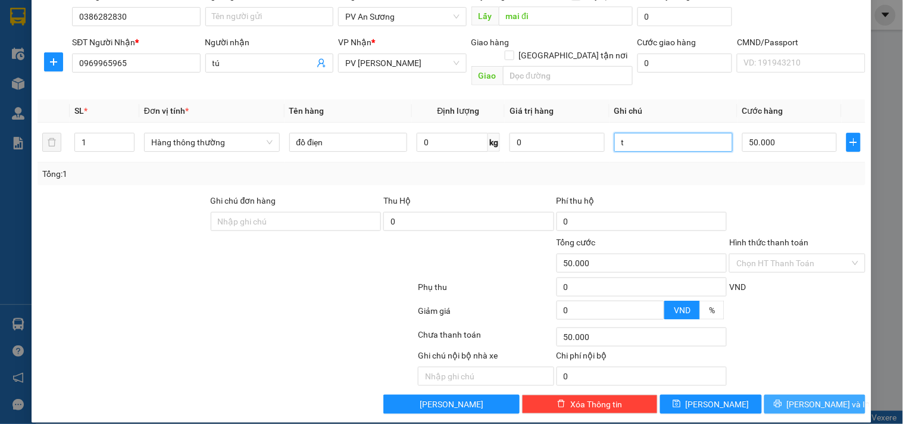
type input "t"
click at [808, 398] on span "[PERSON_NAME] và In" at bounding box center [828, 404] width 83 height 13
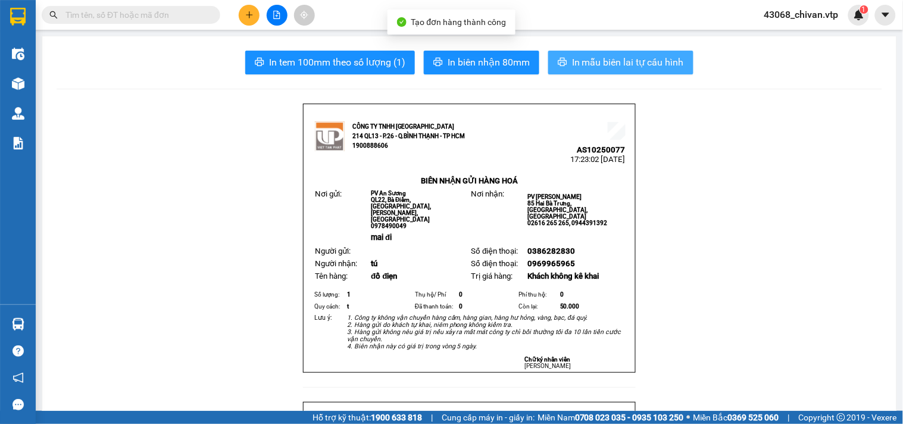
click at [644, 60] on span "In mẫu biên lai tự cấu hình" at bounding box center [628, 62] width 112 height 15
